Goal: Obtain resource: Download file/media

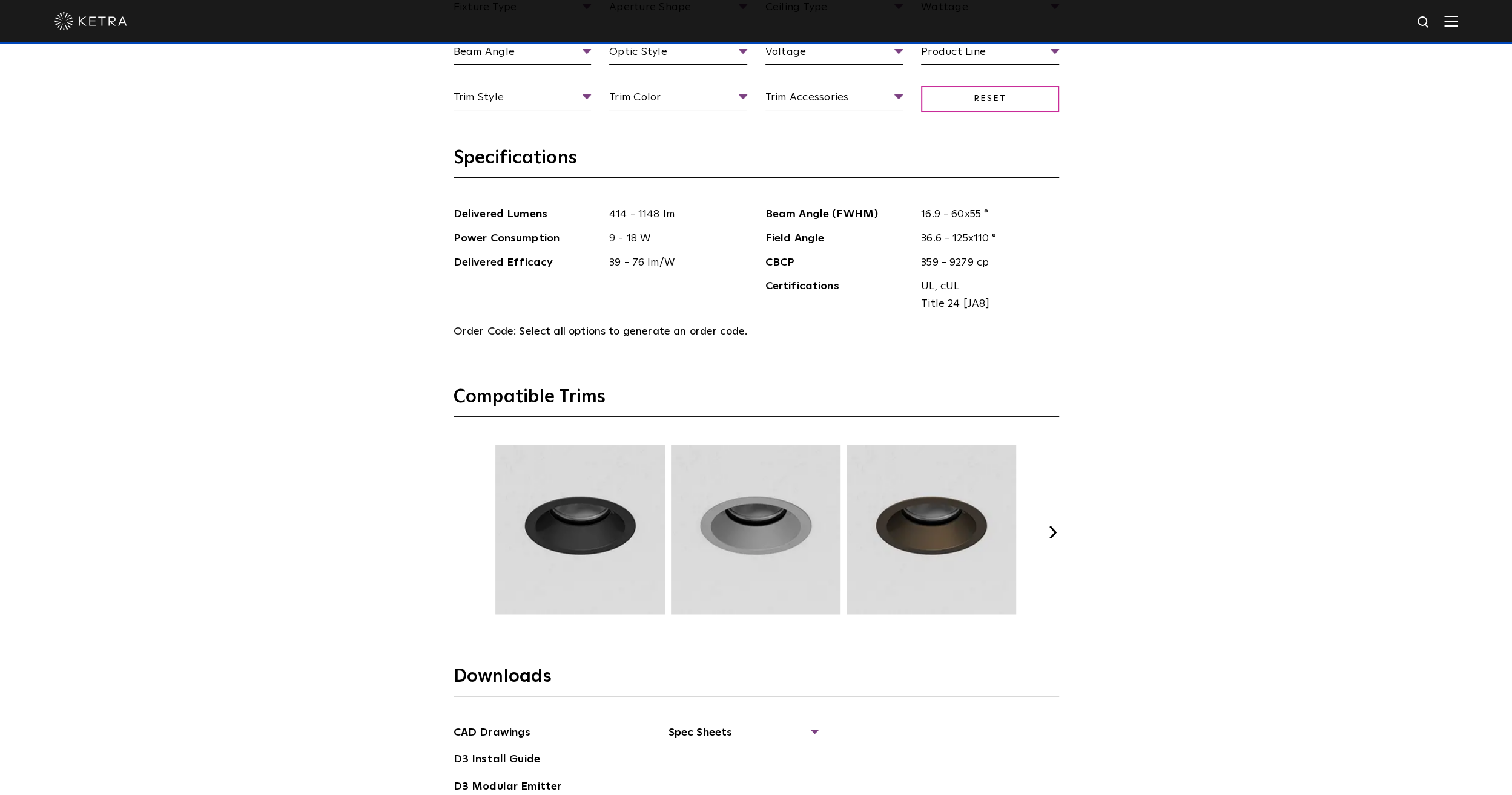
scroll to position [1695, 0]
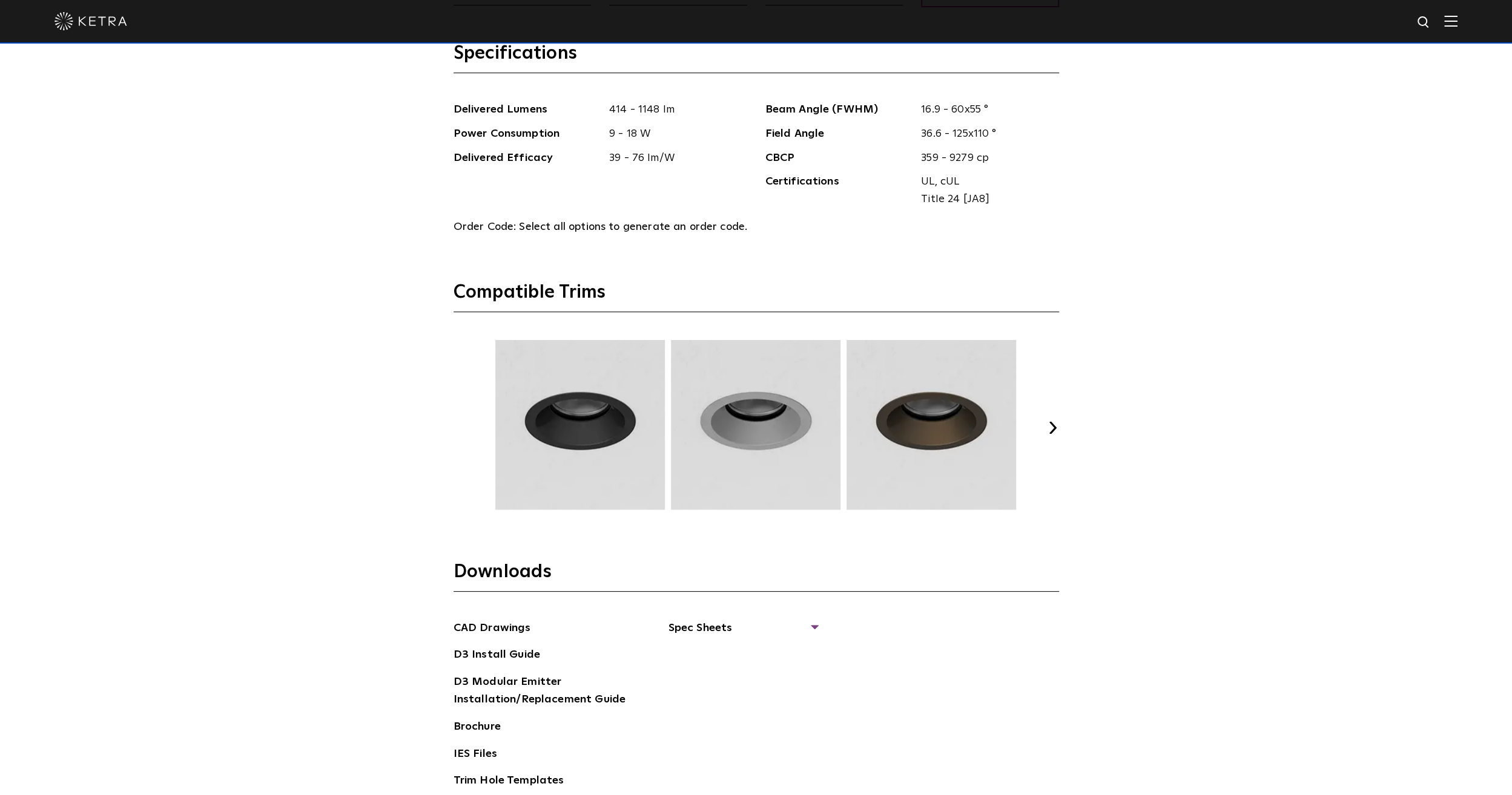
click at [1063, 412] on div "Select Your Specs Options Fixture Type Fixture Type Adjustable Fixed Wall Wash …" at bounding box center [756, 301] width 629 height 1076
click at [1050, 417] on div "Previous Next" at bounding box center [756, 427] width 605 height 176
click at [1055, 422] on button "Next" at bounding box center [1053, 428] width 12 height 12
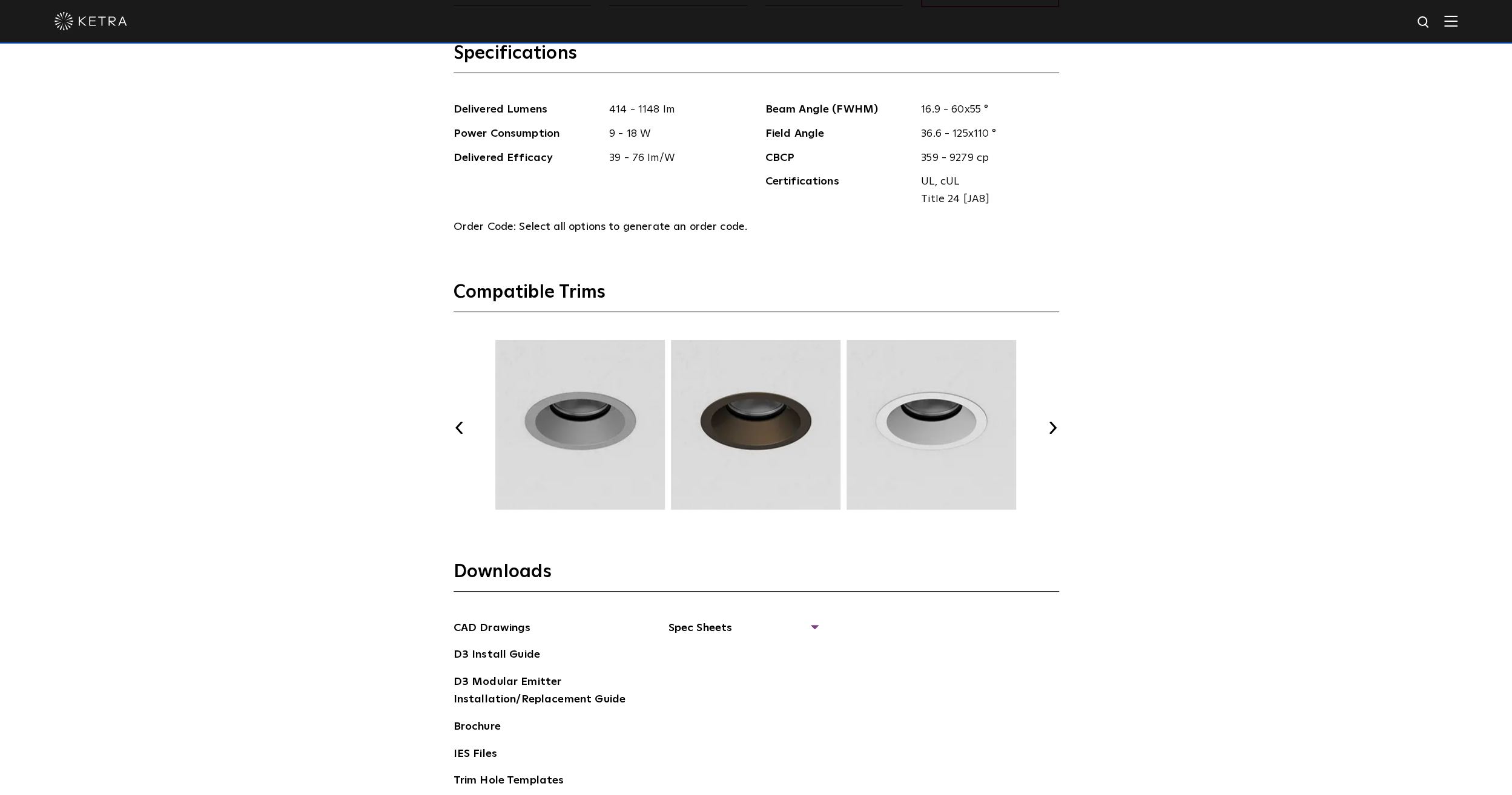
click at [1055, 422] on button "Next" at bounding box center [1053, 428] width 12 height 12
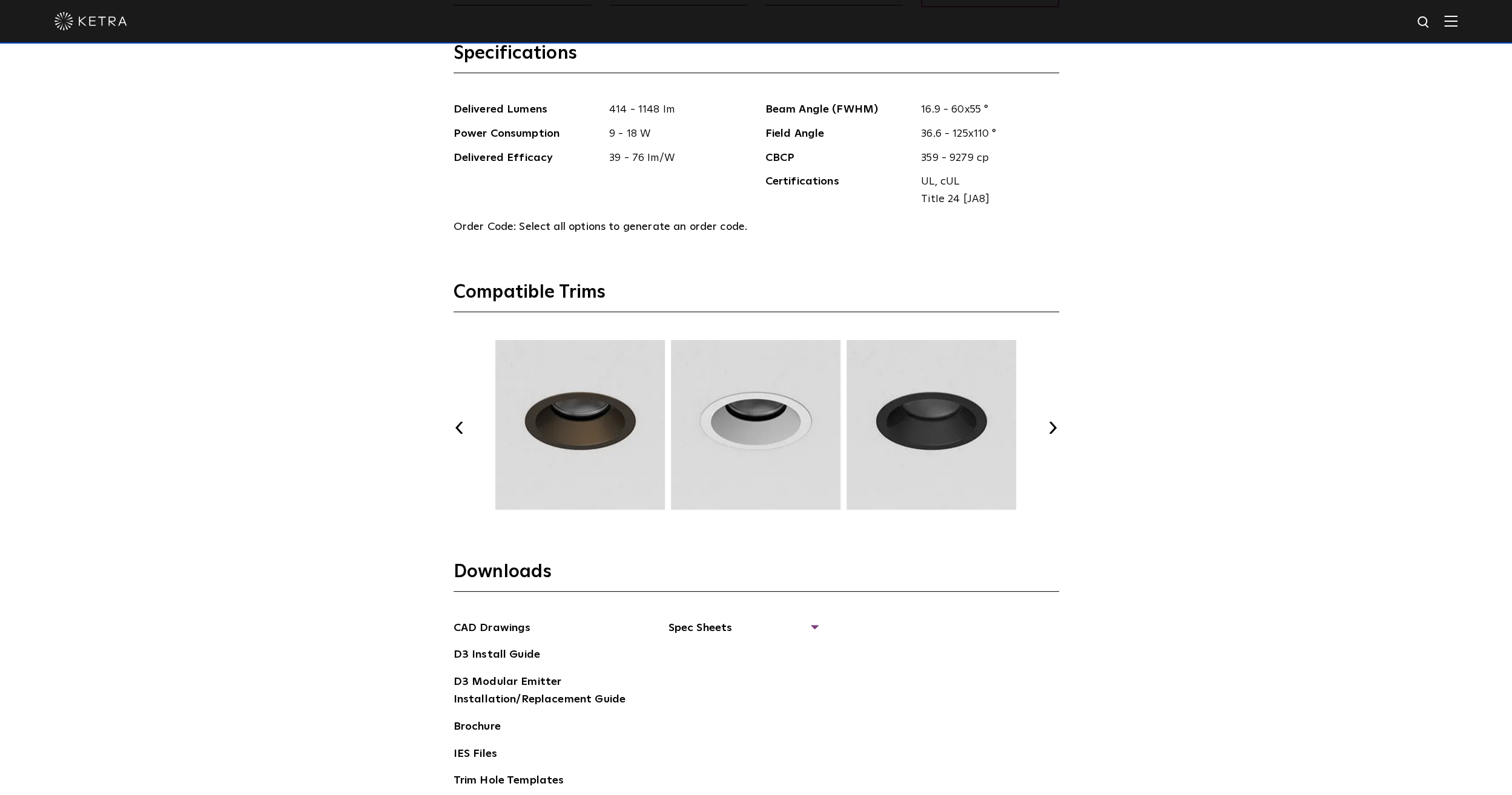
click at [1055, 422] on button "Next" at bounding box center [1053, 428] width 12 height 12
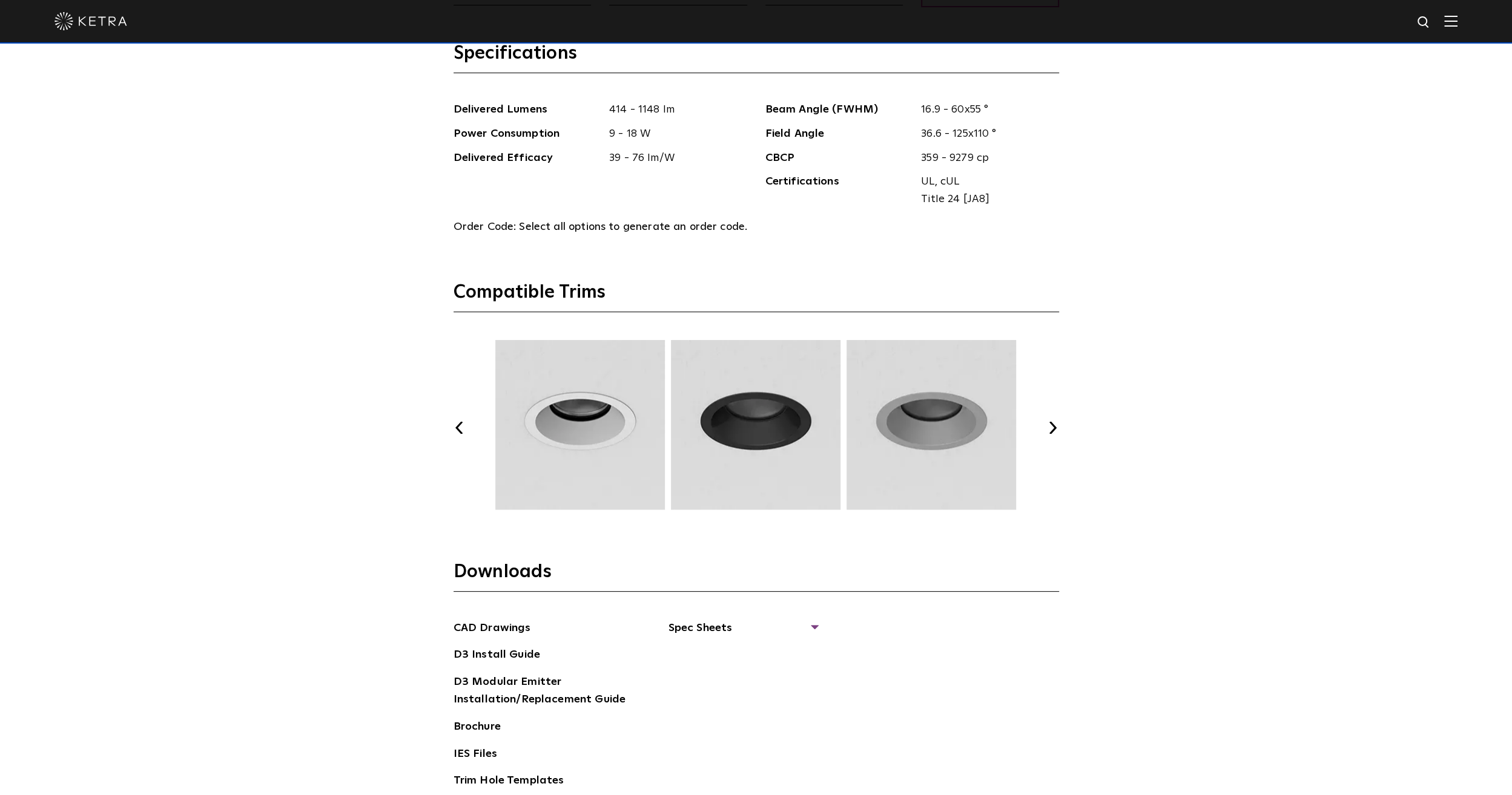
click at [1055, 422] on button "Next" at bounding box center [1053, 428] width 12 height 12
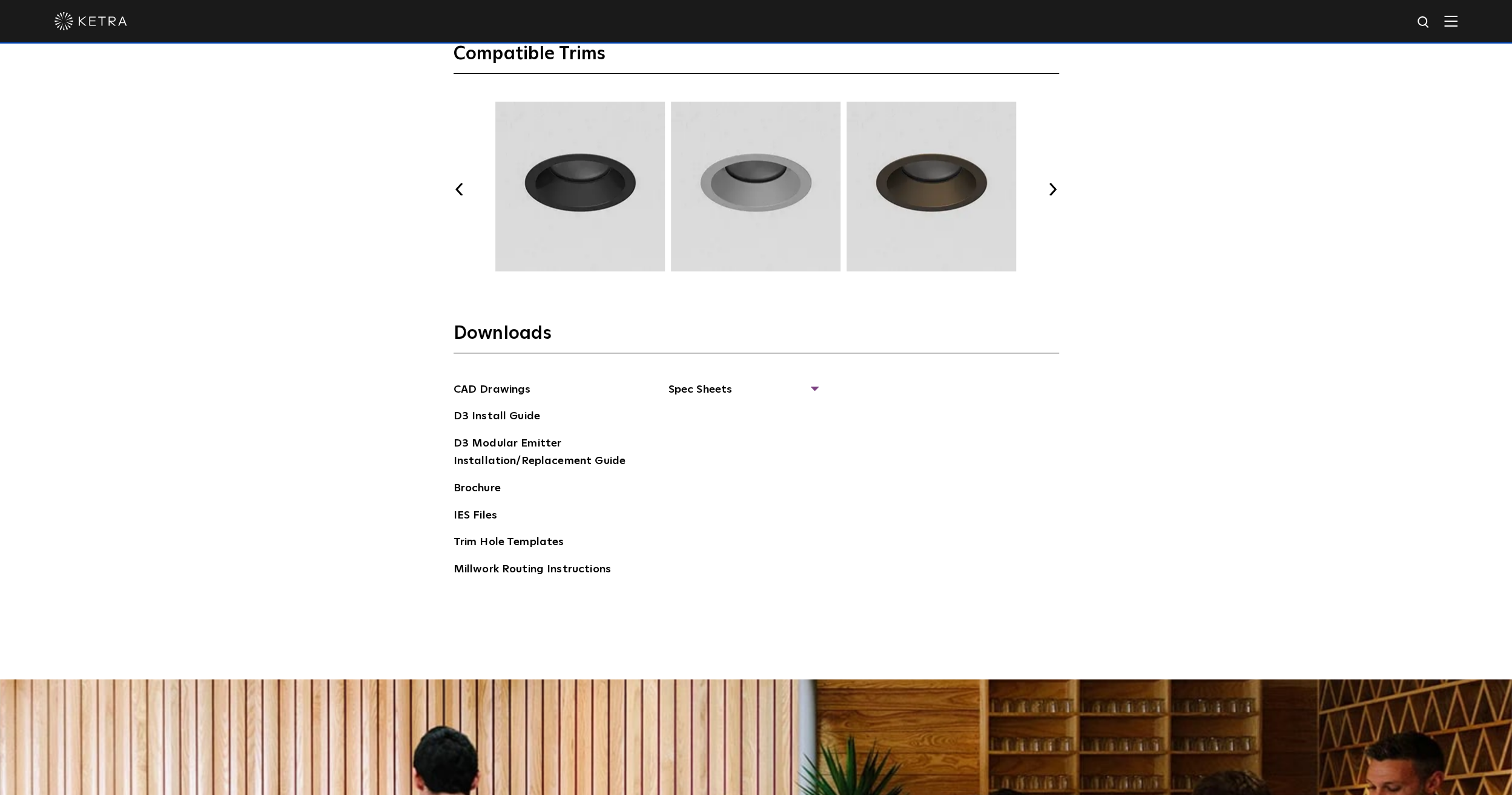
scroll to position [1997, 0]
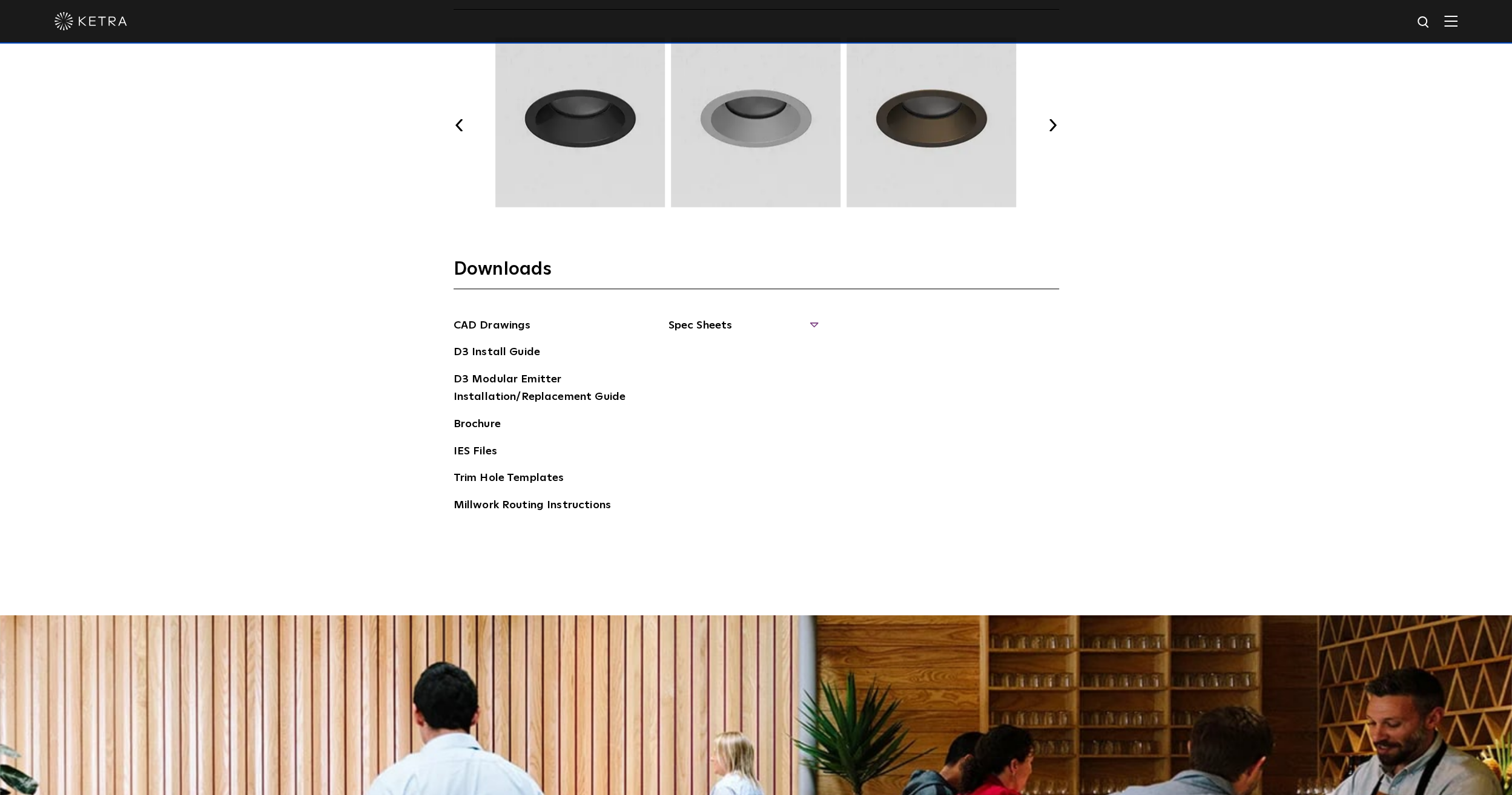
click at [695, 322] on span "Spec Sheets" at bounding box center [742, 330] width 148 height 27
click at [752, 429] on link "D3 Adjustable Square" at bounding box center [731, 429] width 94 height 13
